Goal: Information Seeking & Learning: Learn about a topic

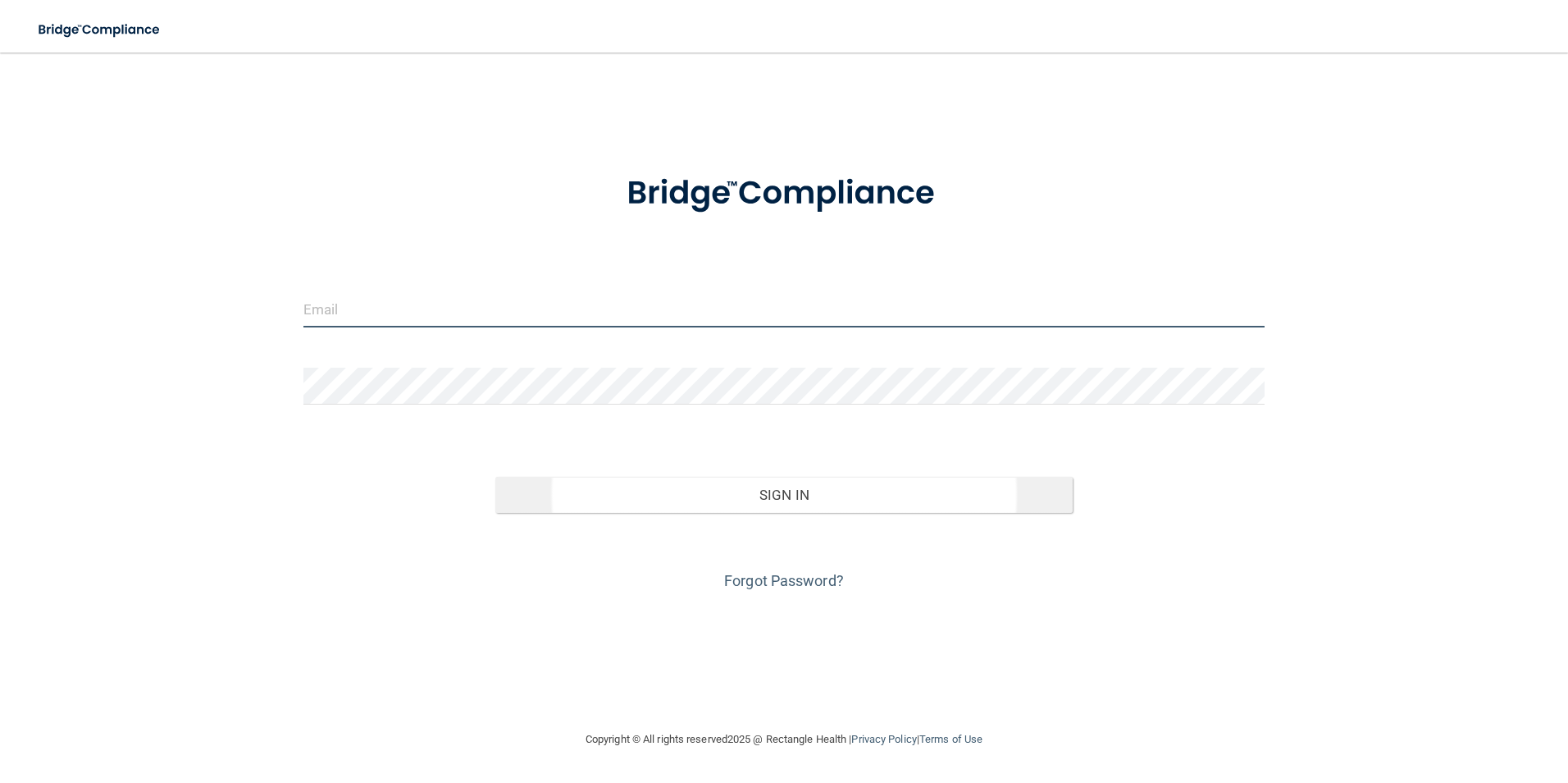
type input "[EMAIL_ADDRESS][DOMAIN_NAME]"
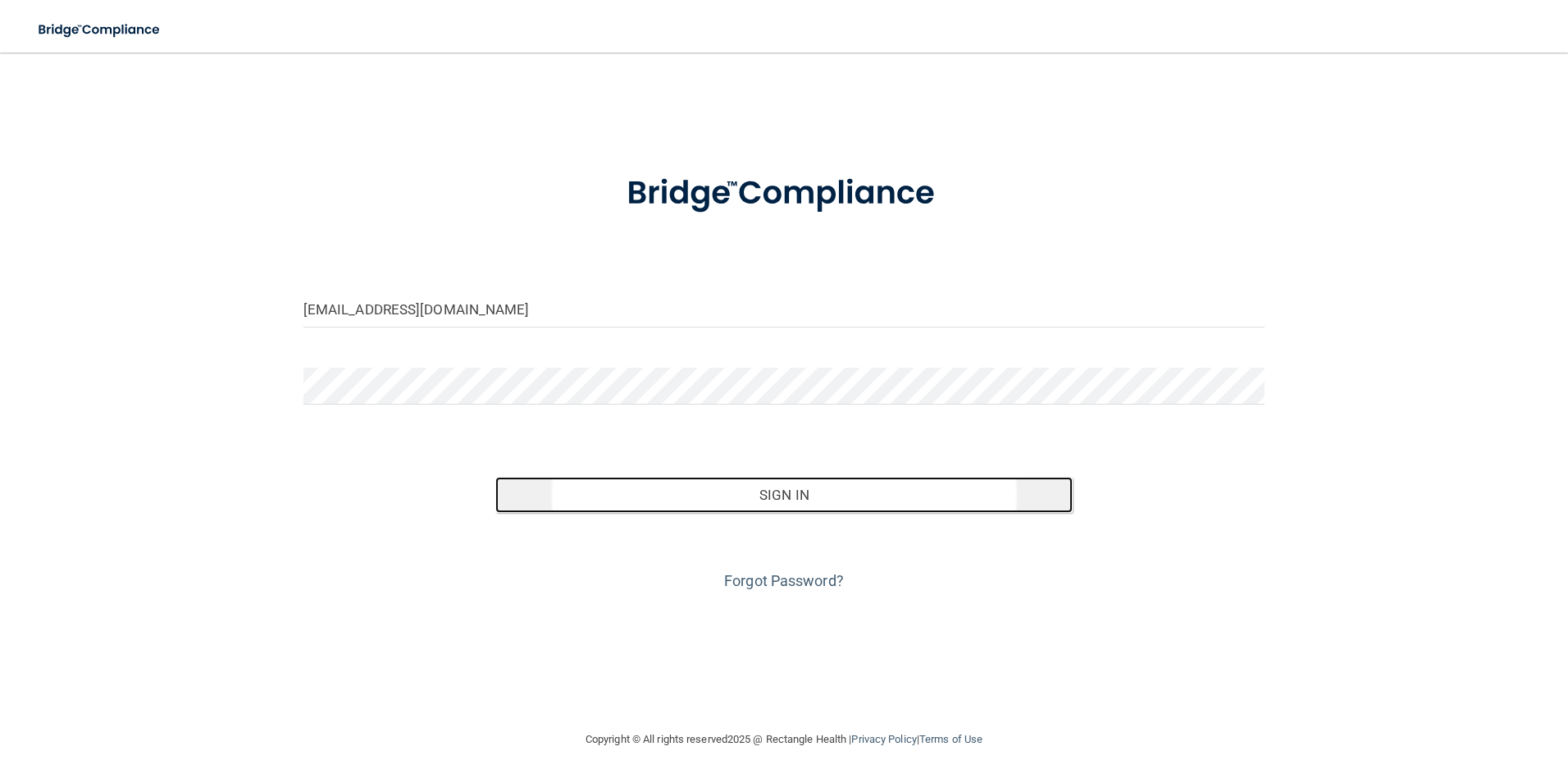
click at [874, 497] on button "Sign In" at bounding box center [784, 494] width 577 height 36
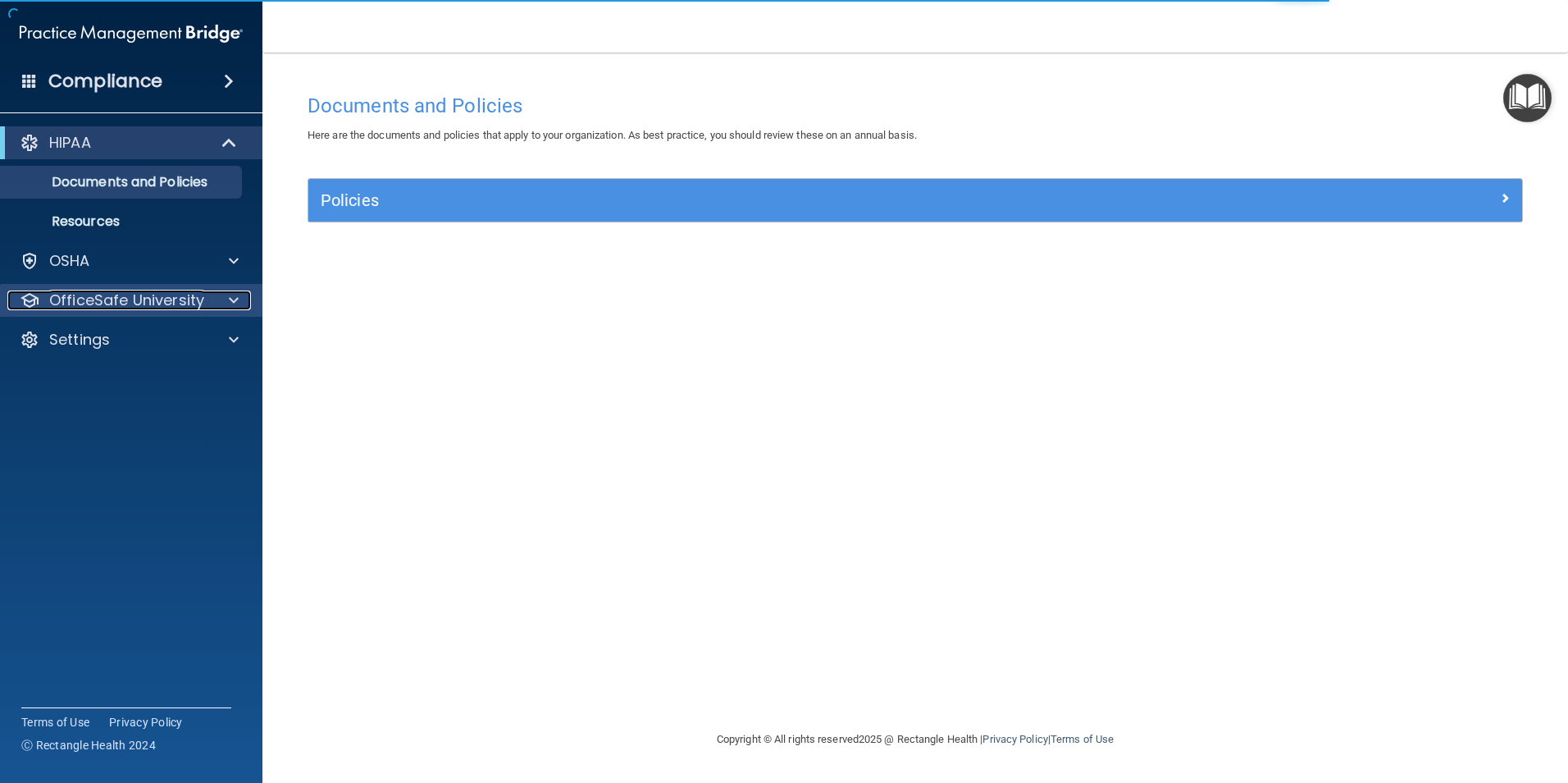
click at [150, 295] on p "OfficeSafe University" at bounding box center [126, 300] width 155 height 20
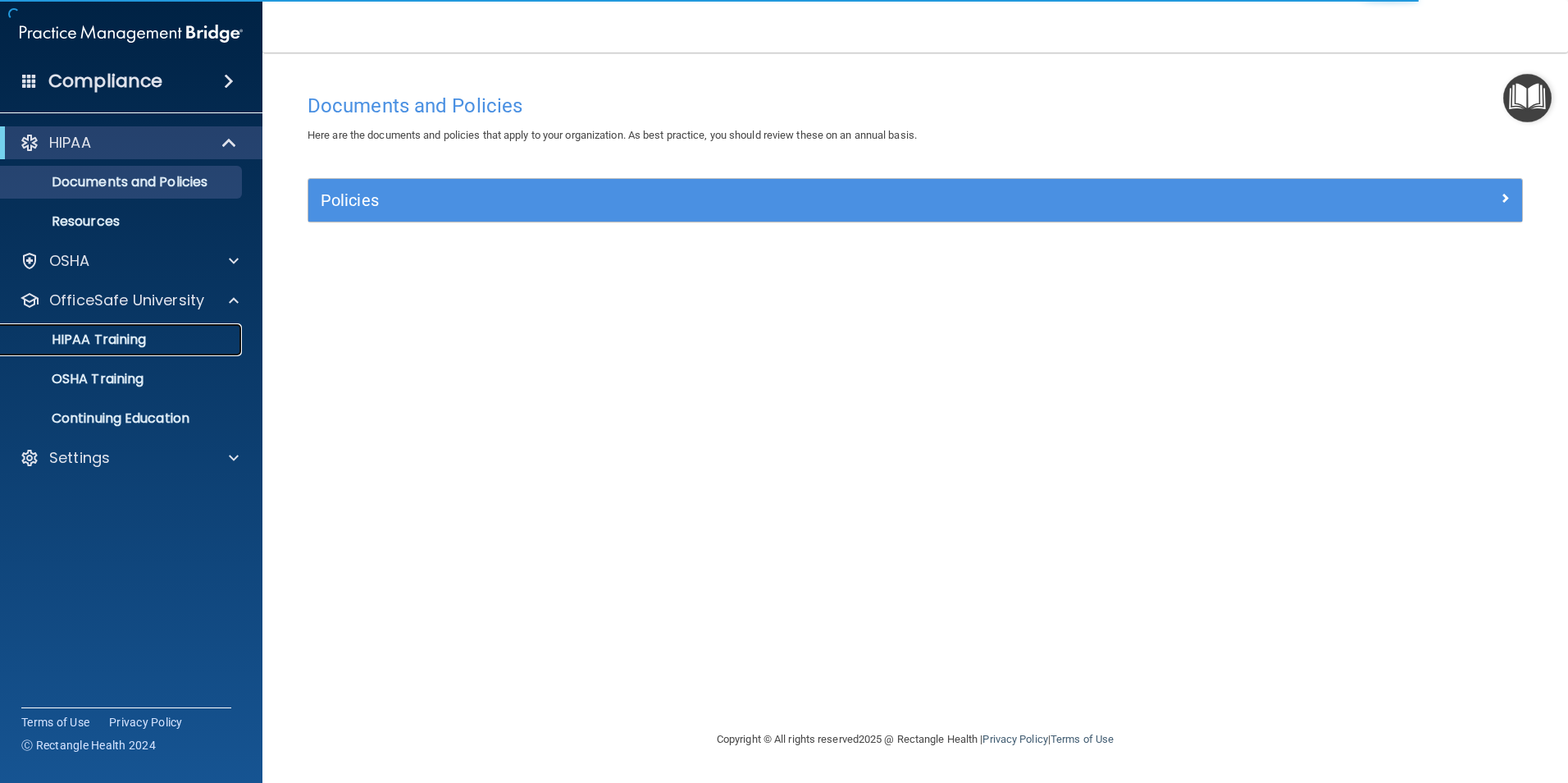
click at [112, 339] on p "HIPAA Training" at bounding box center [78, 340] width 136 height 16
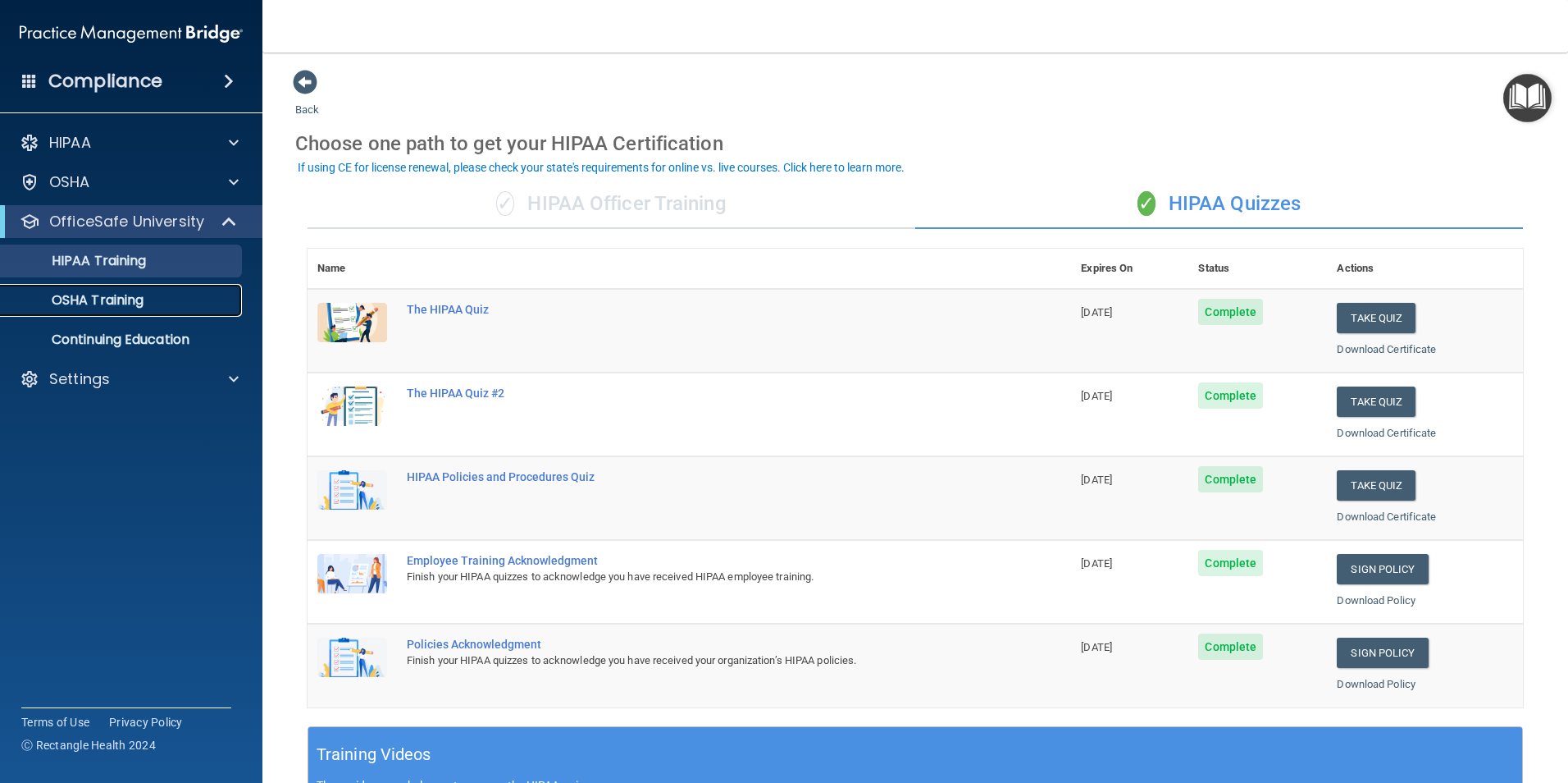
click at [97, 301] on p "OSHA Training" at bounding box center [77, 300] width 133 height 16
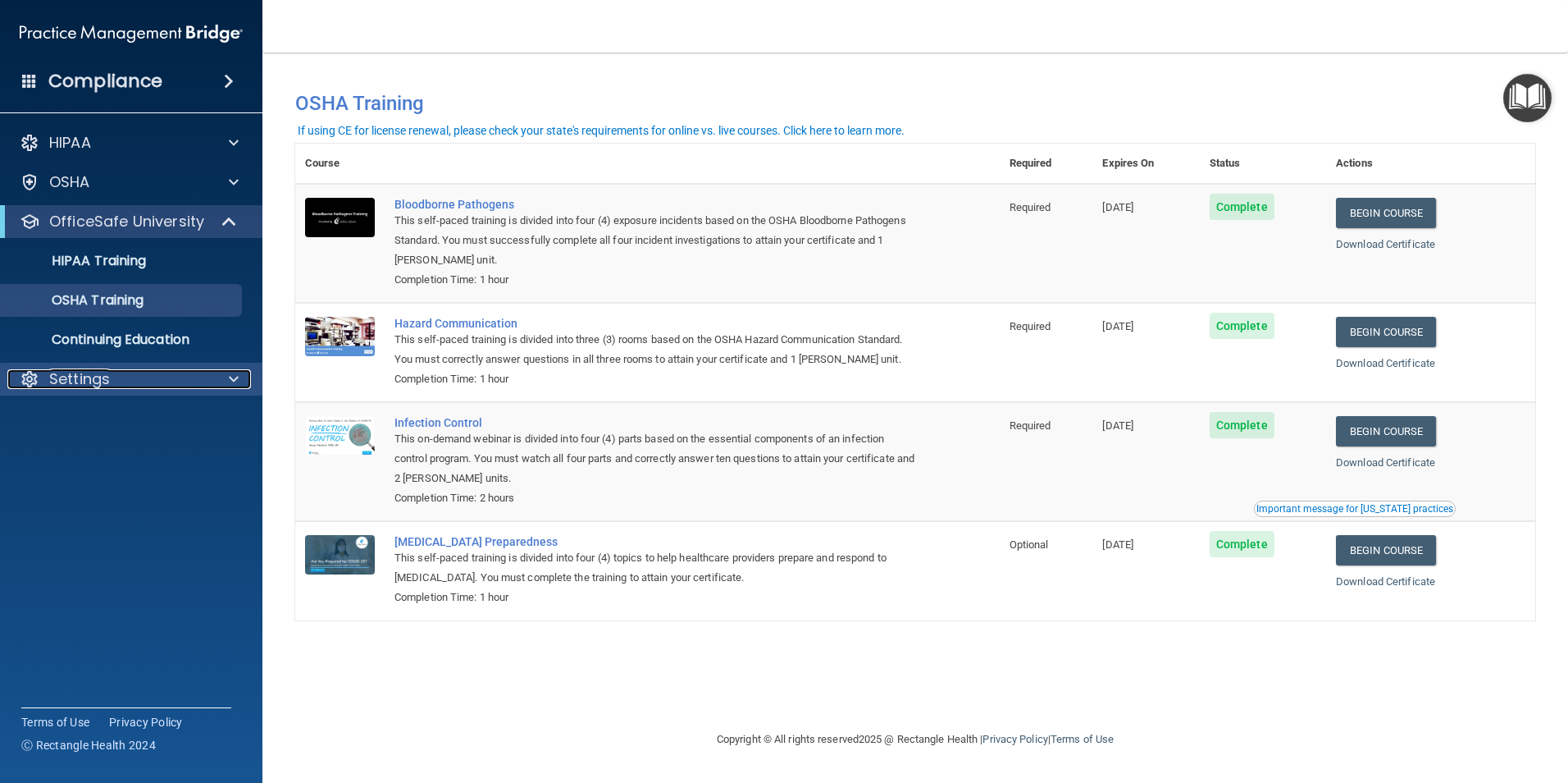
click at [233, 383] on span at bounding box center [233, 379] width 10 height 20
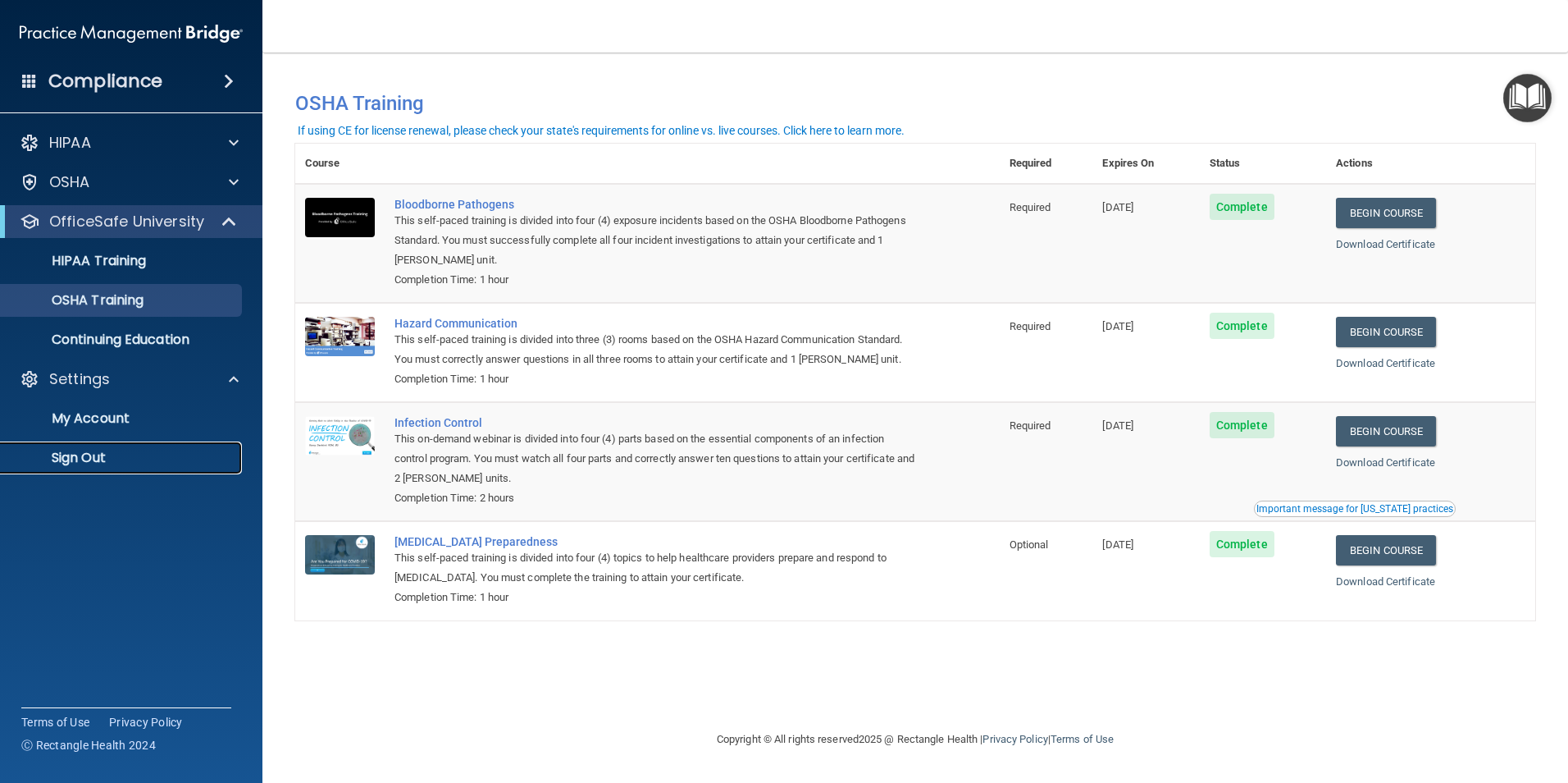
click at [78, 459] on p "Sign Out" at bounding box center [123, 458] width 224 height 16
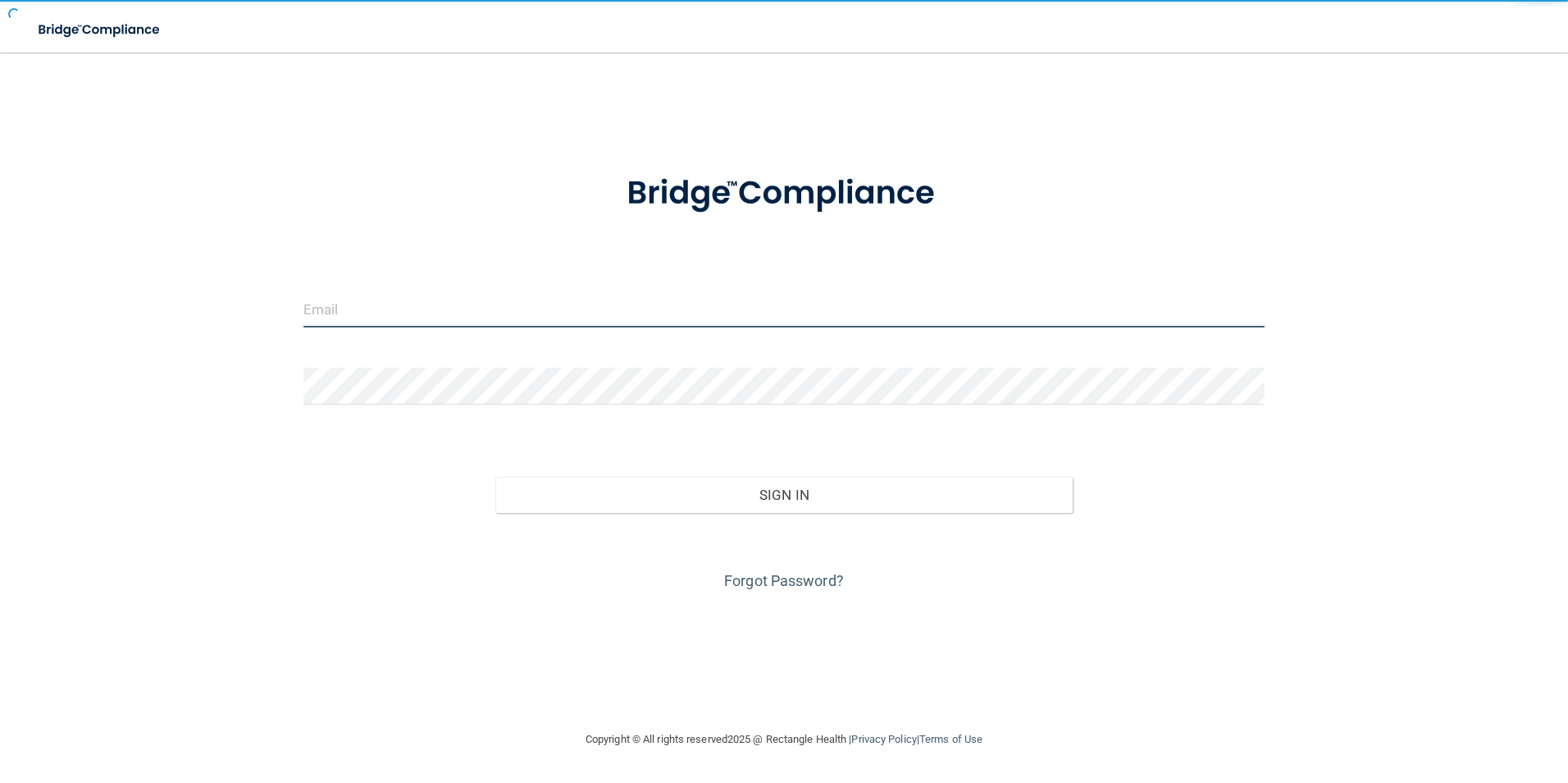
type input "[EMAIL_ADDRESS][DOMAIN_NAME]"
